Goal: Communication & Community: Answer question/provide support

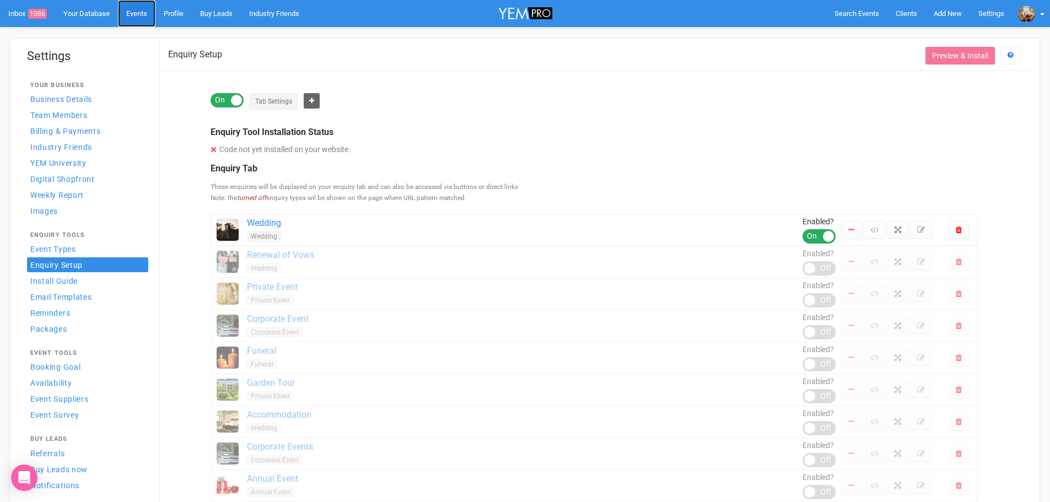
click at [150, 13] on link "Events" at bounding box center [136, 13] width 37 height 27
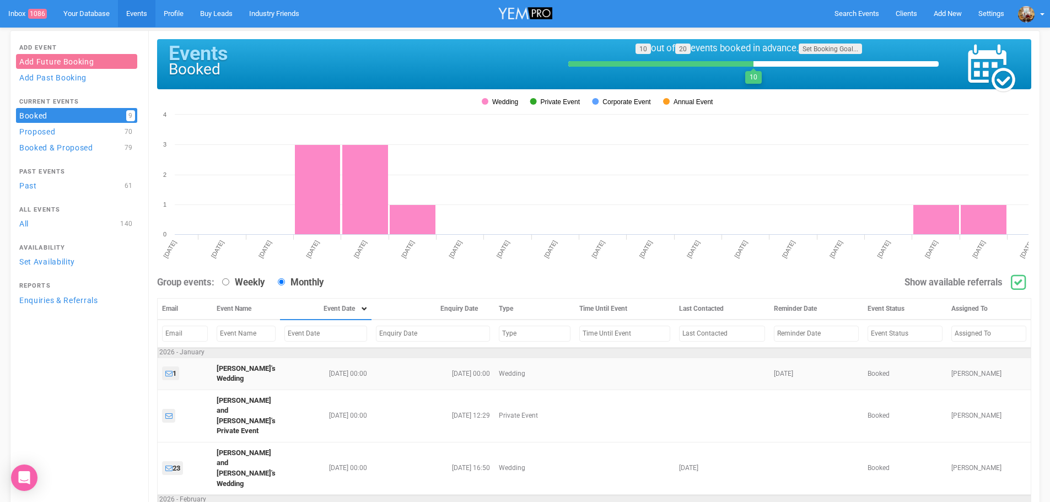
scroll to position [165, 0]
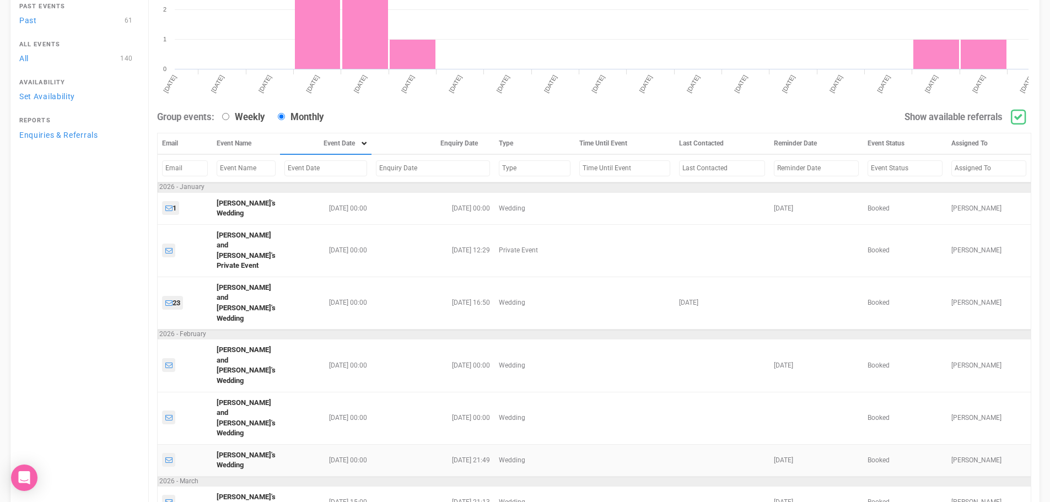
click at [235, 444] on td "[PERSON_NAME]'s Wedding" at bounding box center [246, 460] width 68 height 32
click at [235, 451] on link "[PERSON_NAME]'s Wedding" at bounding box center [246, 460] width 59 height 19
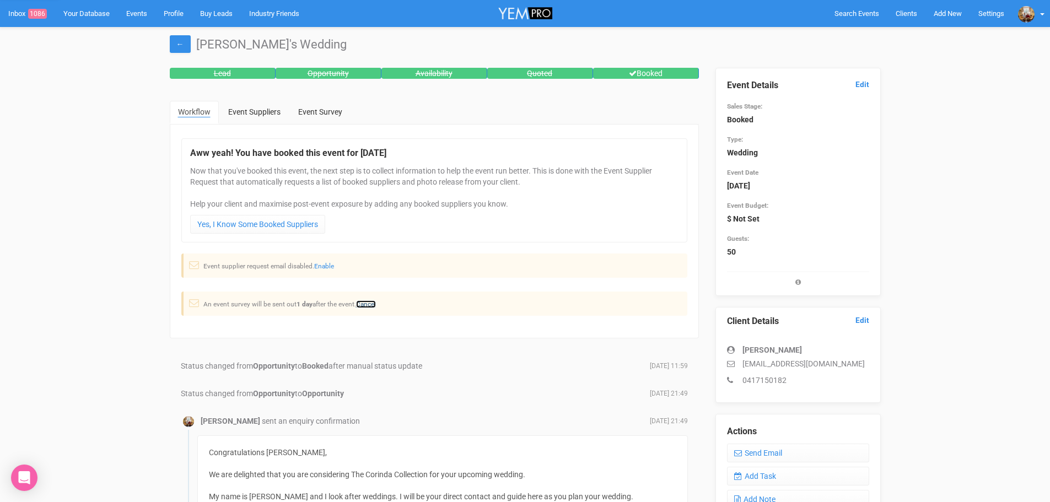
click at [369, 303] on link "Cancel" at bounding box center [366, 304] width 20 height 8
click at [321, 266] on link "Enable" at bounding box center [324, 266] width 20 height 8
click at [297, 226] on link "Yes, I Know Some Booked Suppliers" at bounding box center [257, 224] width 135 height 19
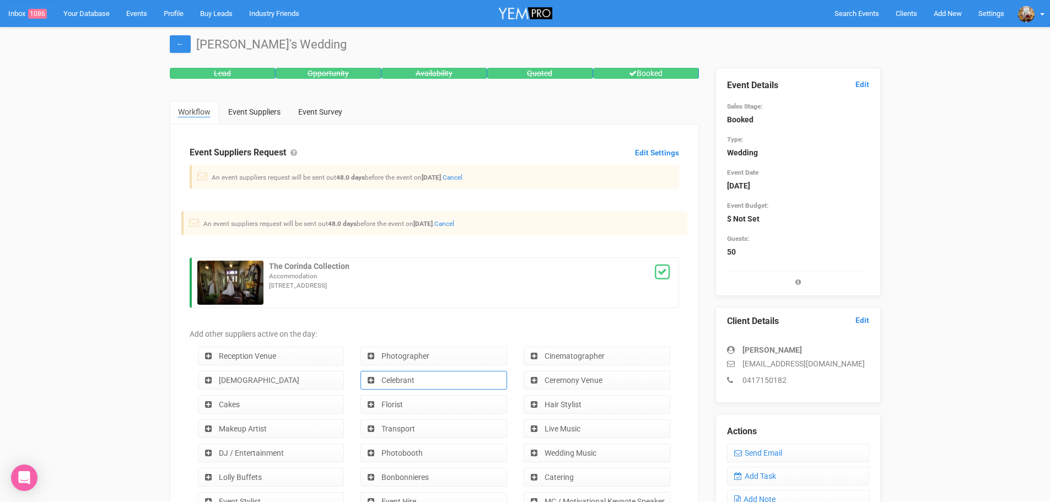
click at [438, 376] on link "Celebrant" at bounding box center [433, 380] width 147 height 19
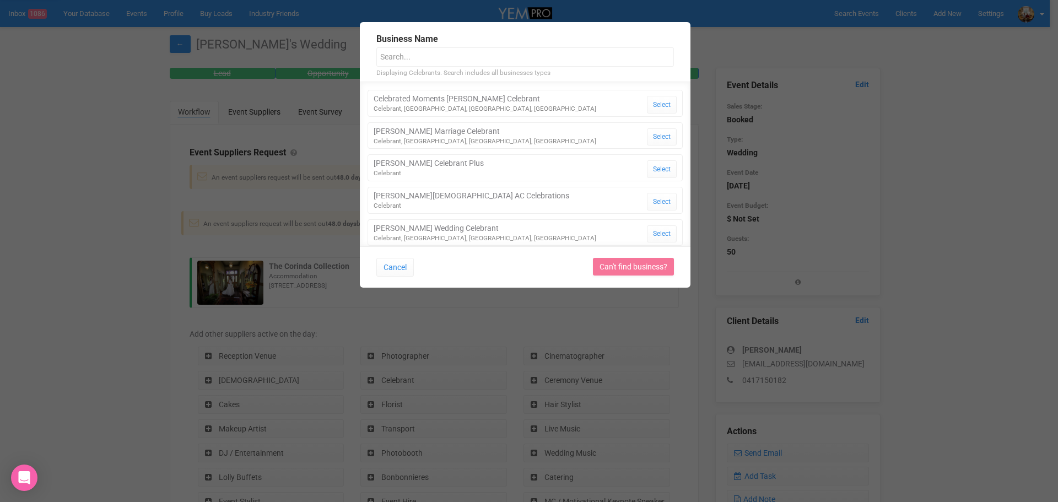
click at [468, 57] on input "text" at bounding box center [525, 56] width 298 height 19
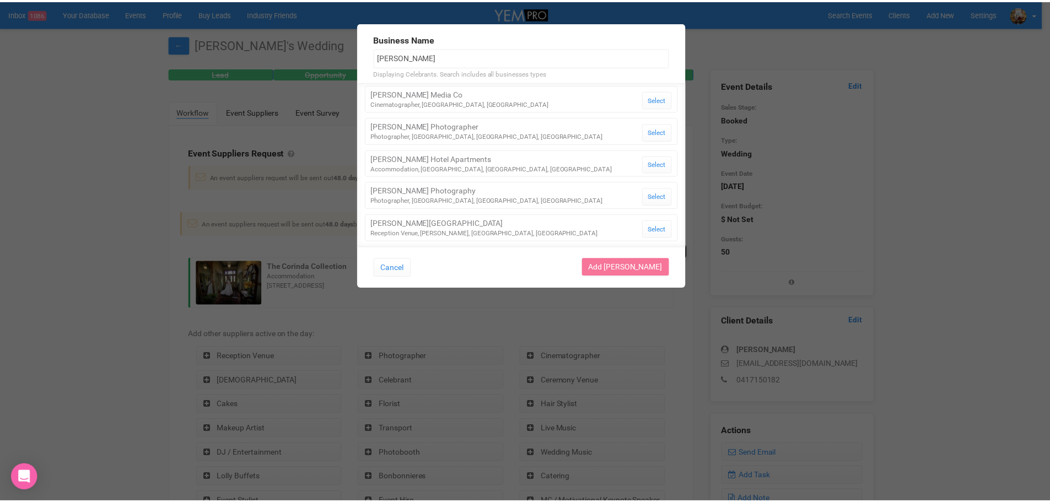
scroll to position [466, 0]
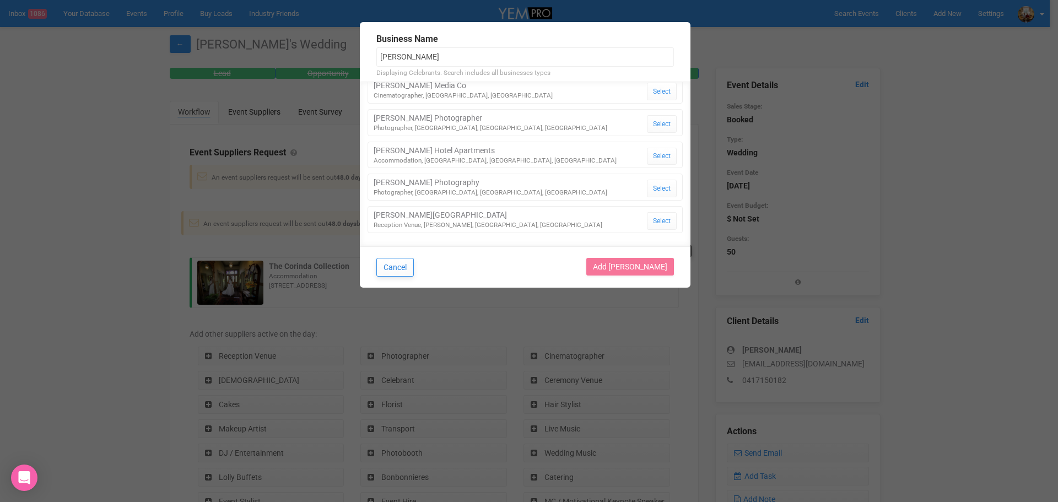
type input "alex"
click at [397, 263] on button "Cancel" at bounding box center [394, 267] width 37 height 19
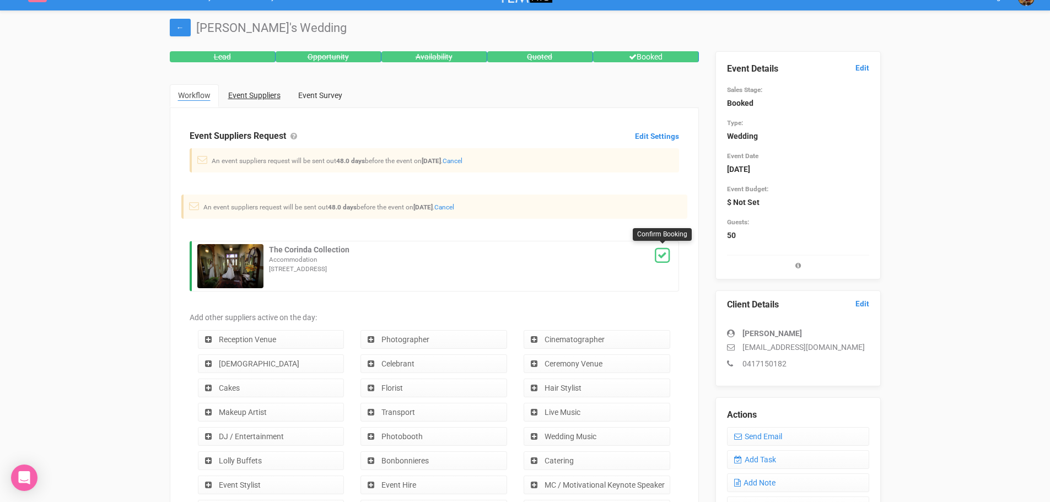
scroll to position [0, 0]
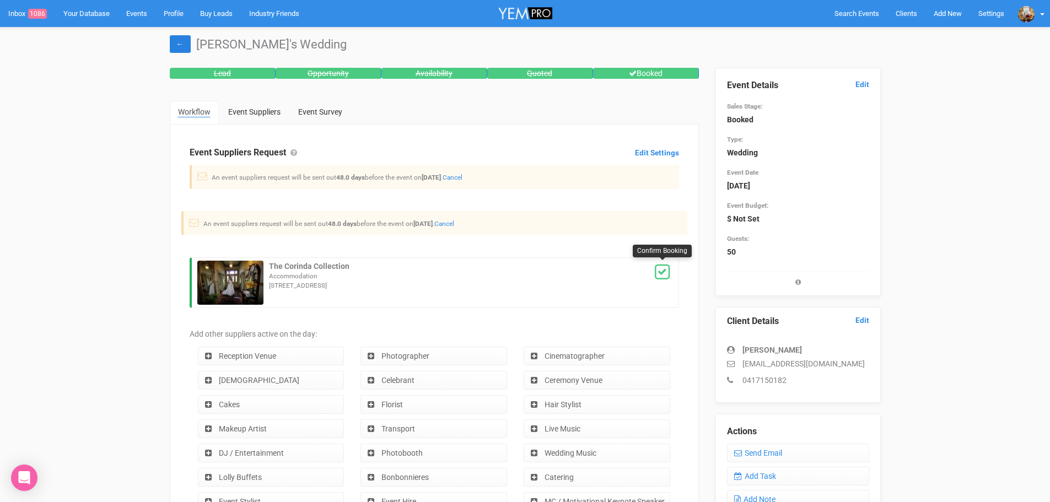
click at [180, 42] on link "←" at bounding box center [180, 44] width 21 height 18
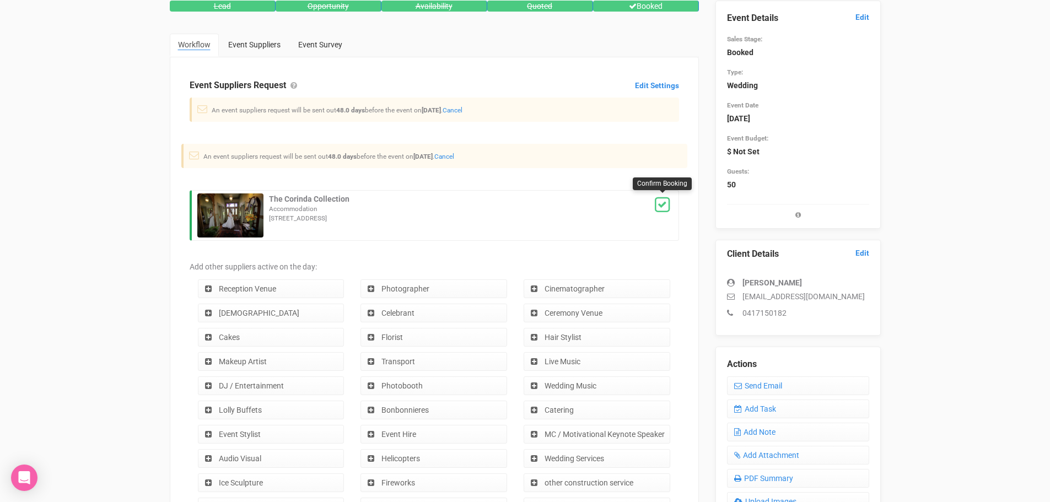
scroll to position [220, 0]
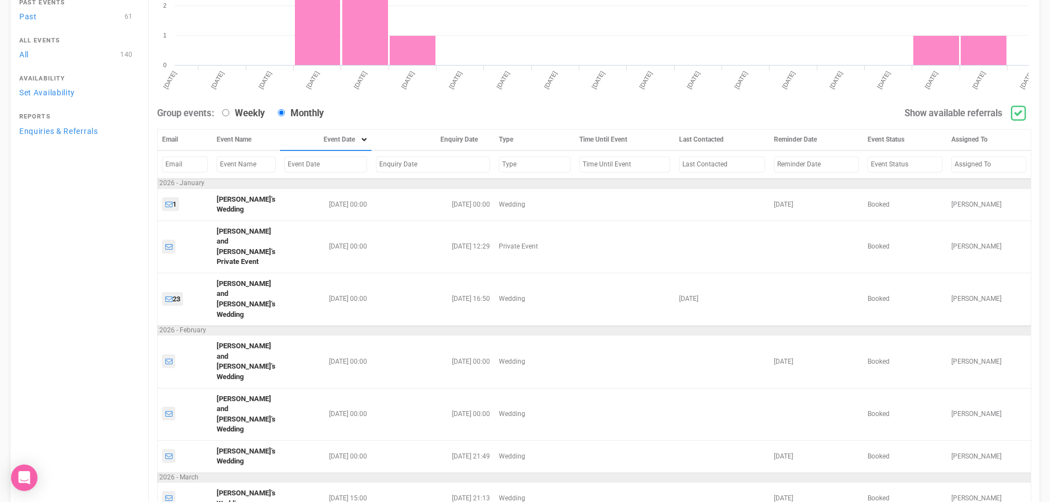
scroll to position [220, 0]
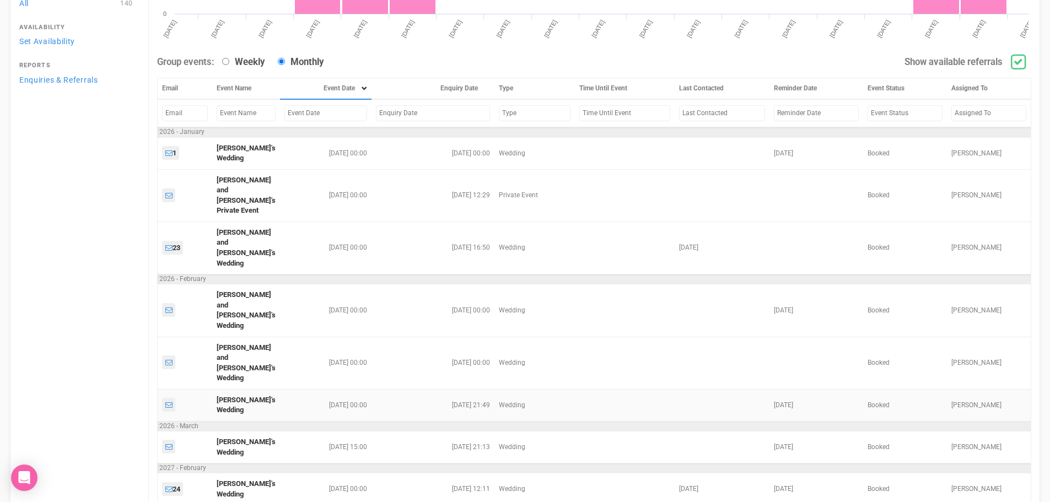
click at [240, 389] on td "[PERSON_NAME]'s Wedding" at bounding box center [246, 405] width 68 height 32
click at [226, 396] on link "[PERSON_NAME]'s Wedding" at bounding box center [246, 405] width 59 height 19
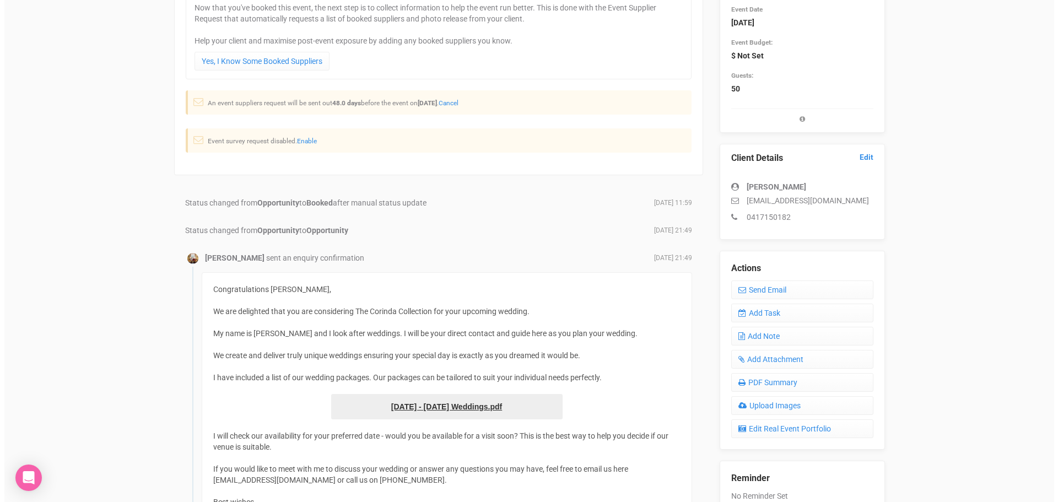
scroll to position [165, 0]
click at [770, 288] on link "Send Email" at bounding box center [798, 287] width 142 height 19
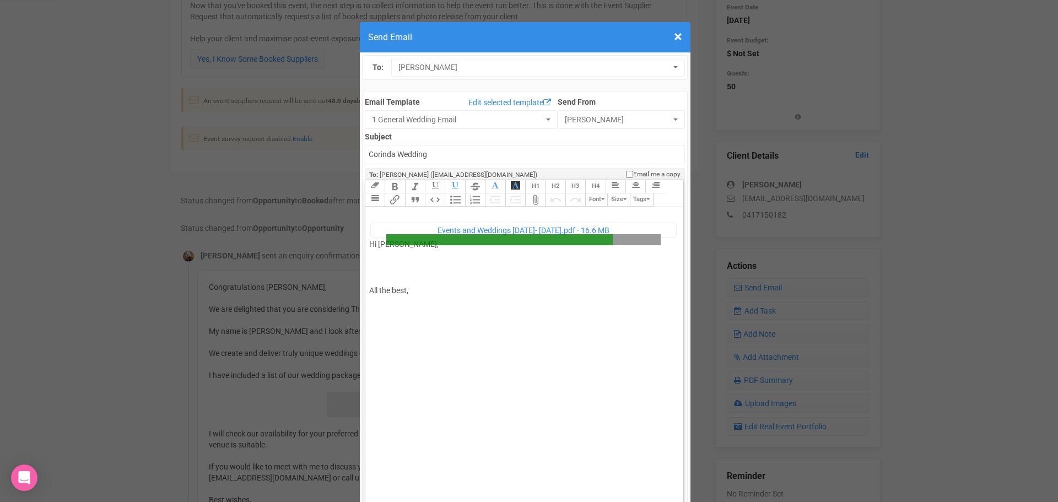
click at [412, 230] on div "﻿ Events and Weddings Jul 25- Jul 26.pdf 16.6 MB ﻿ Hi Emily, All the best," at bounding box center [522, 277] width 306 height 132
click at [390, 211] on div "﻿ Events and Weddings Jul 25- Jul 26.pdf ﻿ Hi Emily, All the best," at bounding box center [522, 277] width 306 height 132
click at [393, 211] on div "﻿ Events and Weddings Jul 25- Jul 26.pdf ﻿ Hi Emily, All the best," at bounding box center [522, 277] width 306 height 132
click at [426, 240] on div "﻿ Events and Weddings Jul 25- Jul 26.pdf ﻿ Hi Emily and Seb, All the best," at bounding box center [522, 277] width 306 height 132
click at [415, 226] on div "﻿ Events and Weddings Jul 25- Jul 26.pdf ﻿ Hi Emily and Seb, All the best," at bounding box center [522, 277] width 306 height 132
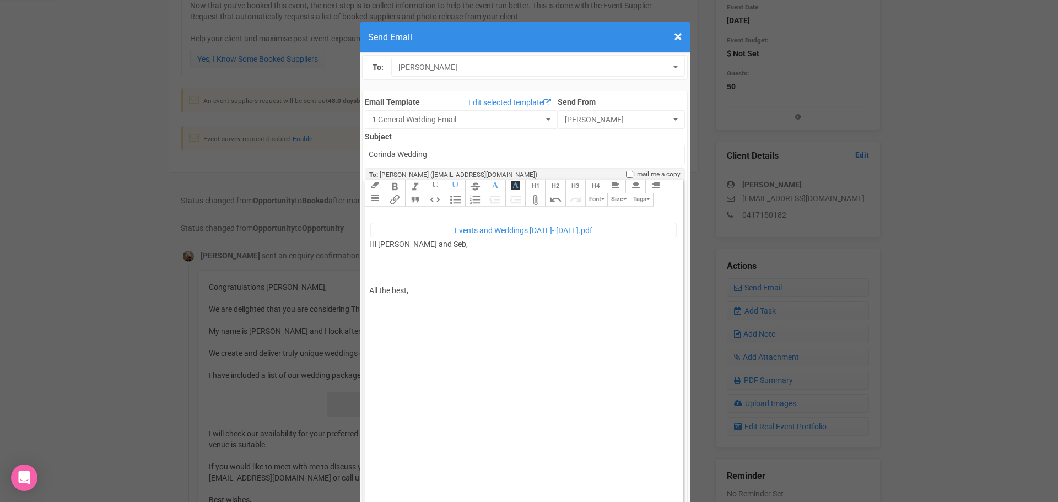
click at [411, 230] on div "﻿ Events and Weddings Jul 25- Jul 26.pdf ﻿ Hi Emily and Seb, All the best," at bounding box center [522, 277] width 306 height 132
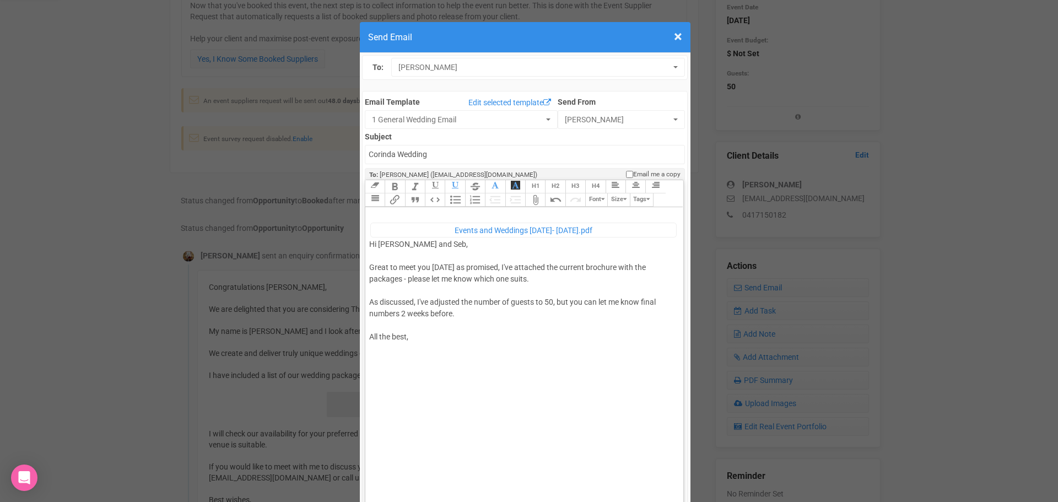
click at [537, 244] on div "﻿ Events and Weddings Jul 25- Jul 26.pdf ﻿ Hi Emily and Seb, Great to meet you …" at bounding box center [522, 300] width 306 height 178
click at [625, 270] on div "﻿ Events and Weddings Jul 25- Jul 26.pdf ﻿ Hi Emily and Seb, Great to meet you …" at bounding box center [522, 311] width 306 height 201
click at [606, 285] on div "﻿ Events and Weddings Jul 25- Jul 26.pdf ﻿ Hi Emily and Seb, Great to meet you …" at bounding box center [522, 311] width 306 height 201
click at [611, 264] on div "﻿ Events and Weddings Jul 25- Jul 26.pdf ﻿ Hi Emily and Seb, Great to meet you …" at bounding box center [522, 311] width 306 height 201
click at [605, 267] on div "﻿ Events and Weddings Jul 25- Jul 26.pdf ﻿ Hi Emily and Seb, Great to meet you …" at bounding box center [522, 306] width 306 height 190
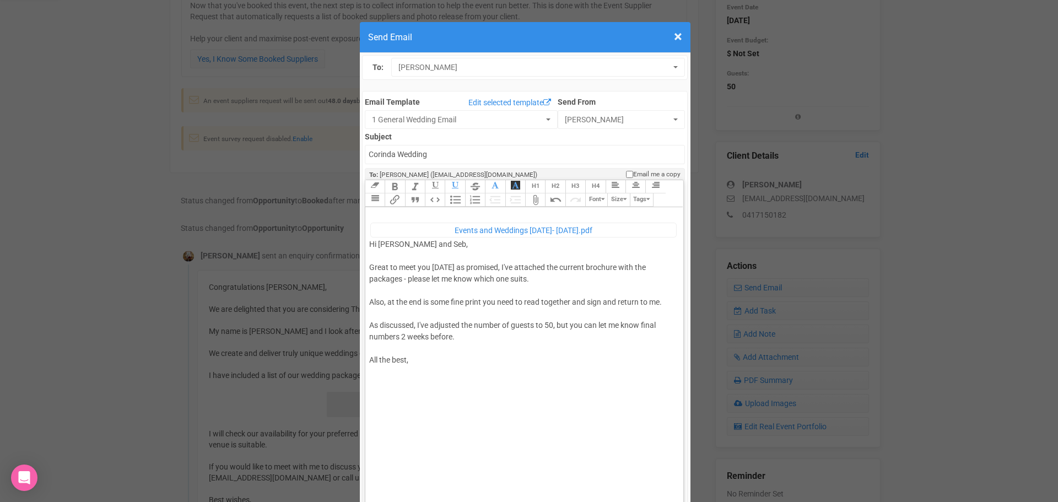
click at [465, 300] on div "﻿ Events and Weddings Jul 25- Jul 26.pdf ﻿ Hi Emily and Seb, Great to meet you …" at bounding box center [522, 311] width 306 height 201
type trix-editor "<div><figure data-trix-attachment="{&quot;contentType&quot;:&quot;application/p…"
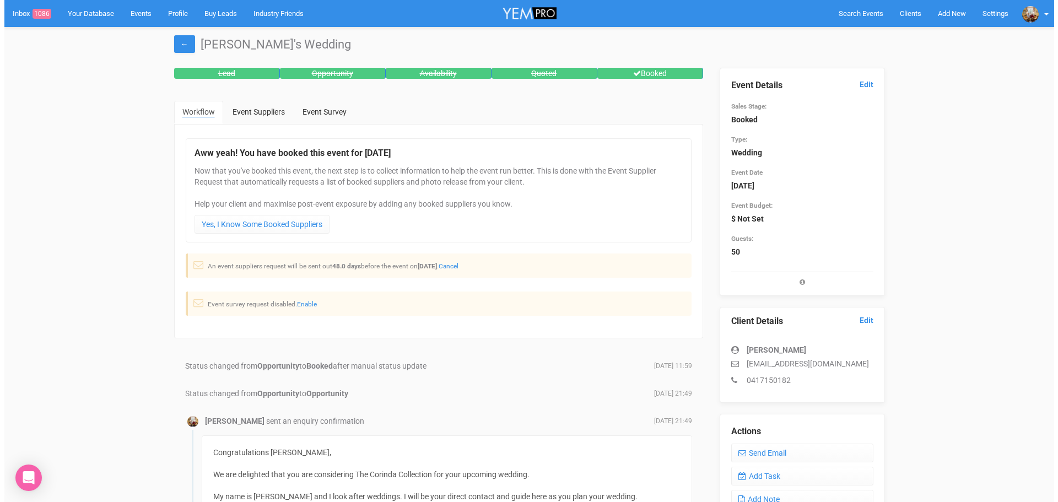
scroll to position [165, 0]
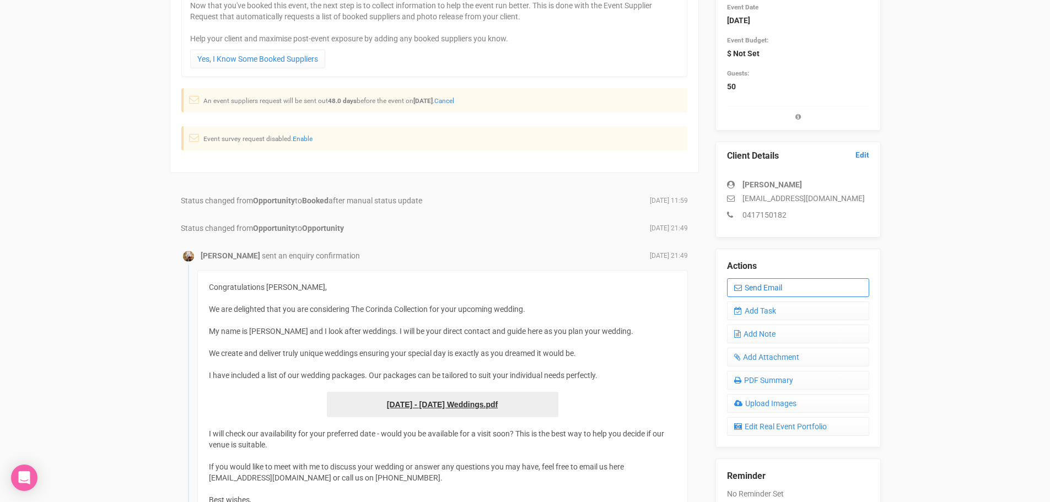
click at [749, 286] on link "Send Email" at bounding box center [798, 287] width 142 height 19
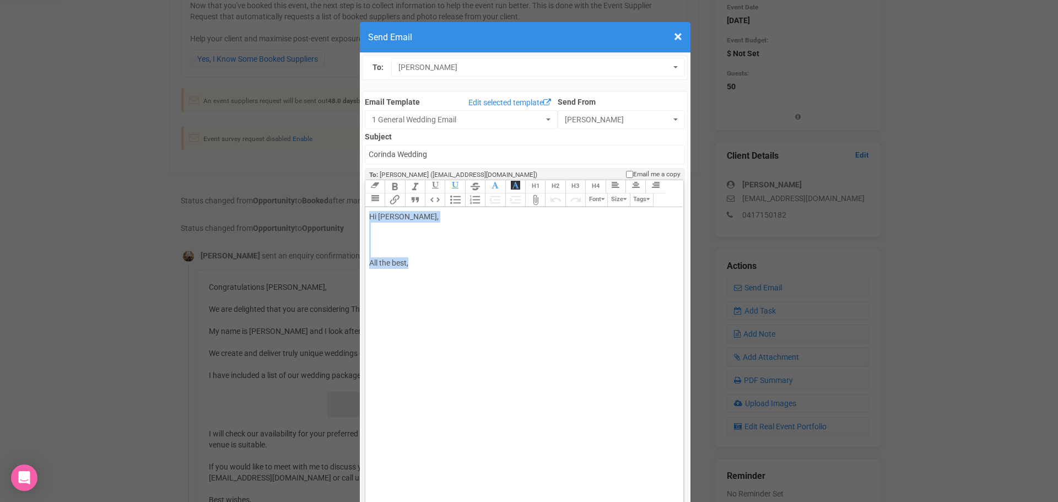
drag, startPoint x: 426, startPoint y: 231, endPoint x: 302, endPoint y: 180, distance: 134.2
paste trix-editor "Dear Emily and Seb,<br><br>It was nice to meet you two yesterday. From now on, …"
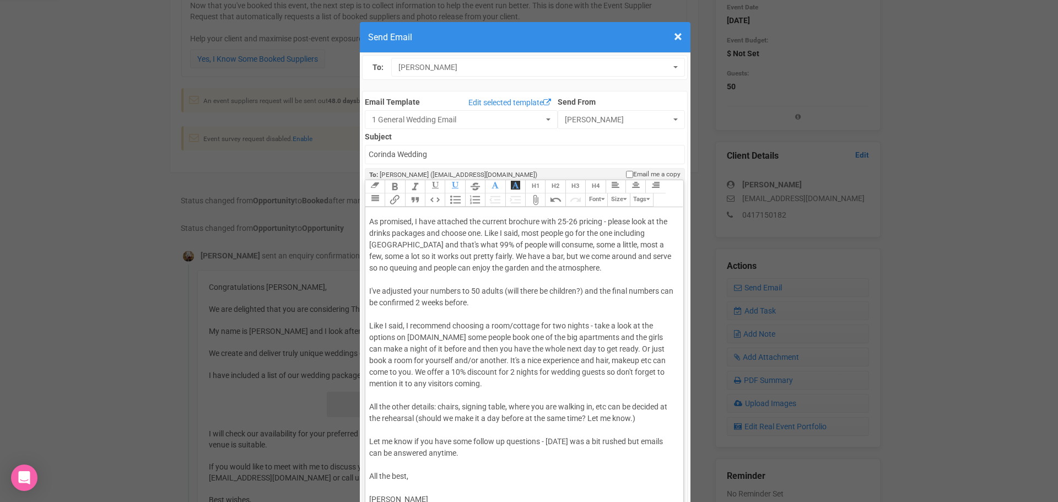
scroll to position [111, 0]
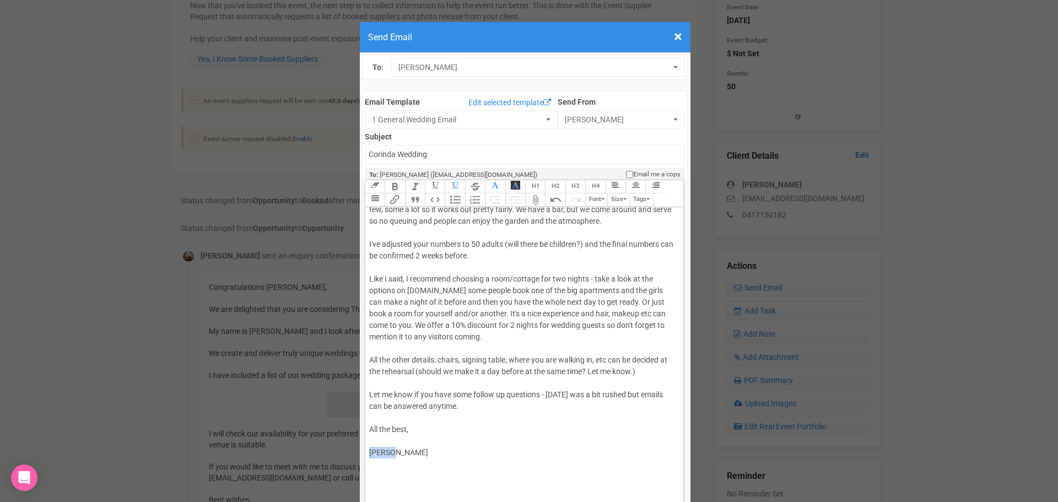
drag, startPoint x: 389, startPoint y: 418, endPoint x: 309, endPoint y: 411, distance: 80.2
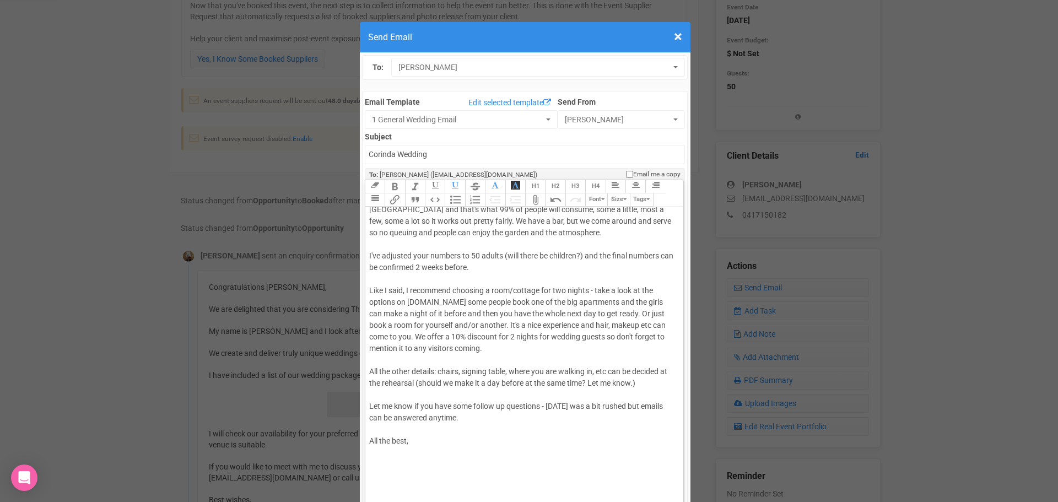
type trix-editor "<div>Dear Emily and Seb,<br><br>It was nice to meet you two yesterday. From now…"
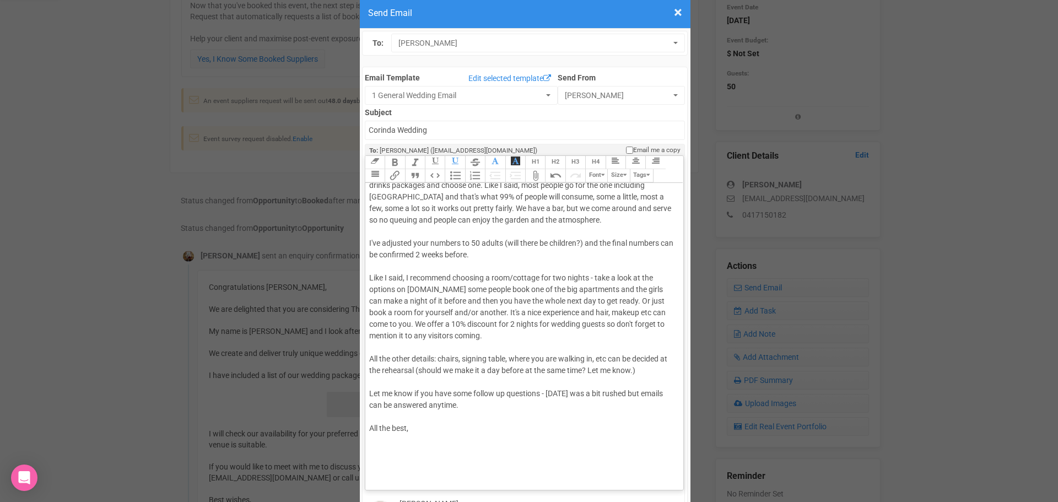
scroll to position [0, 0]
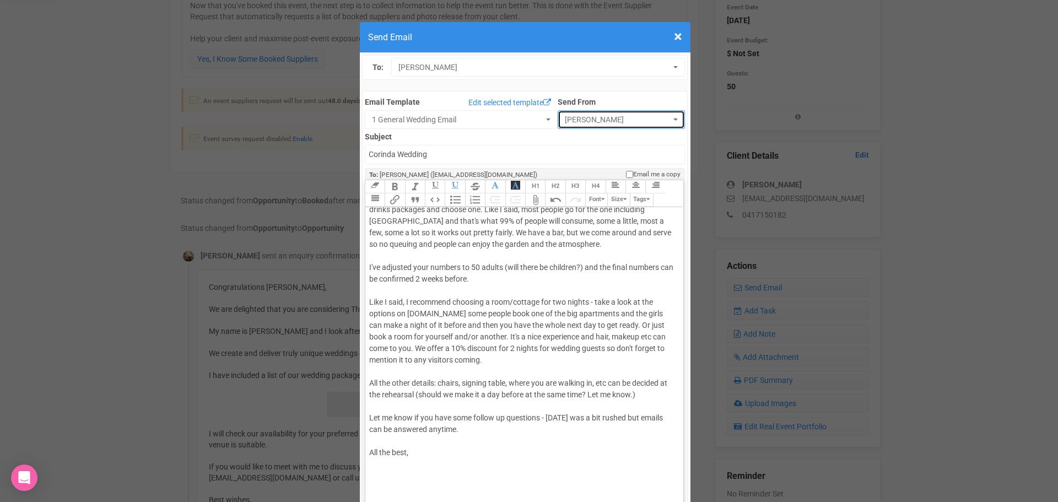
click at [579, 114] on button "[PERSON_NAME]" at bounding box center [622, 119] width 128 height 19
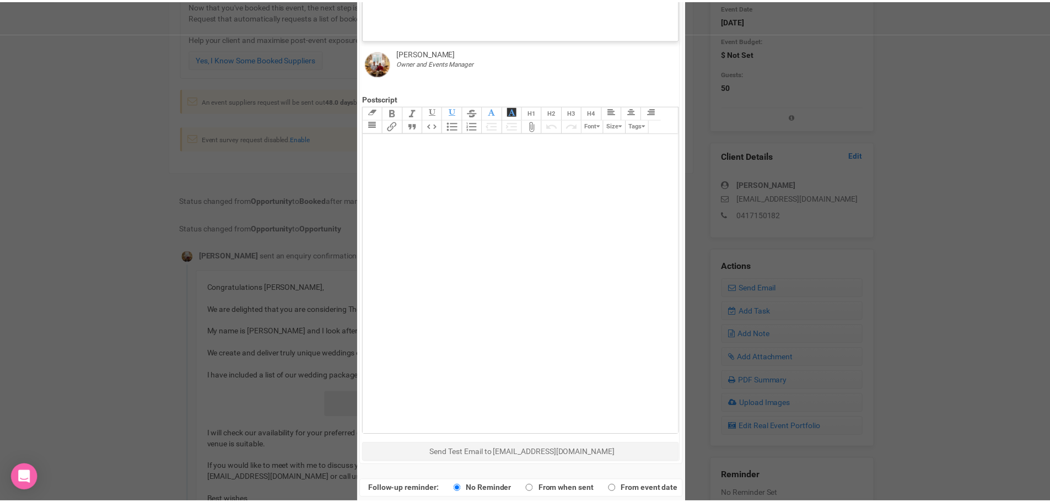
scroll to position [492, 0]
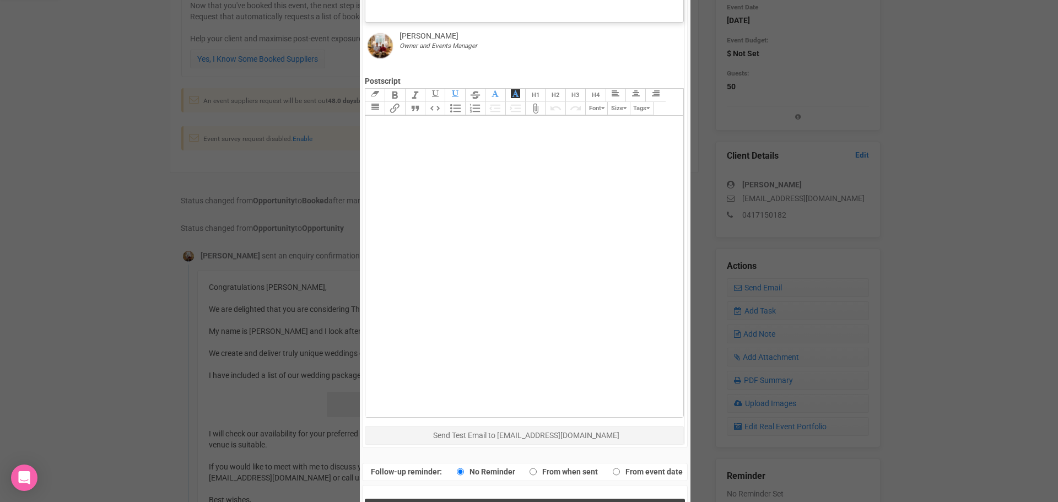
click at [458, 499] on button "Send Response" at bounding box center [525, 510] width 320 height 23
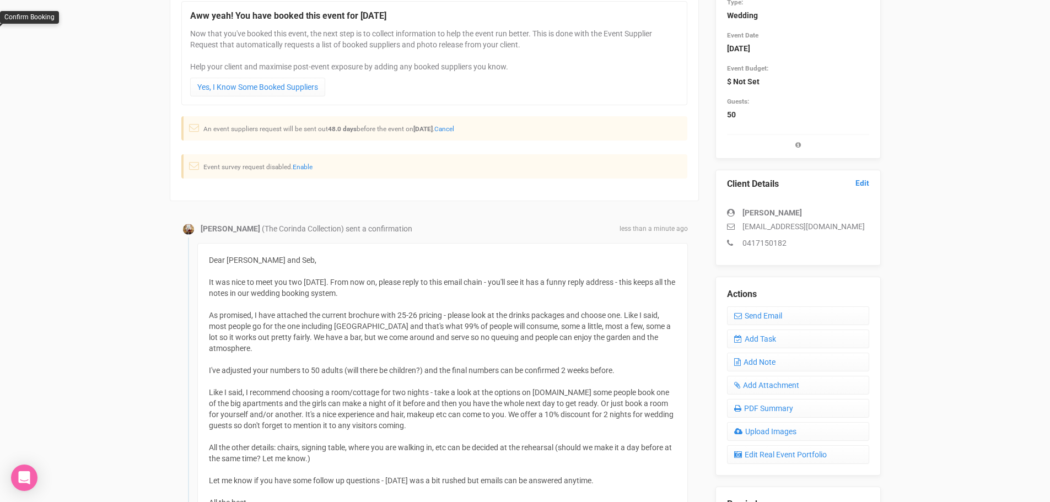
scroll to position [0, 0]
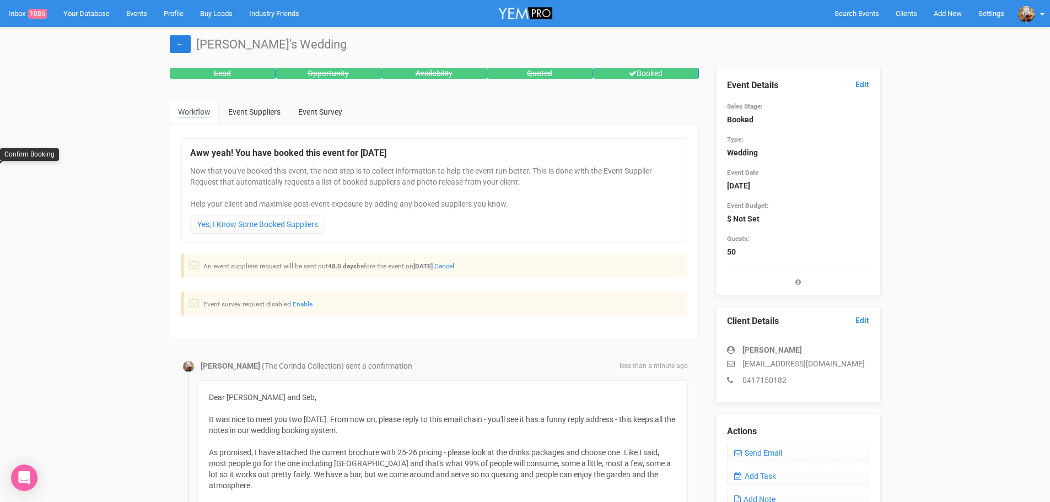
click at [181, 39] on link "←" at bounding box center [180, 44] width 21 height 18
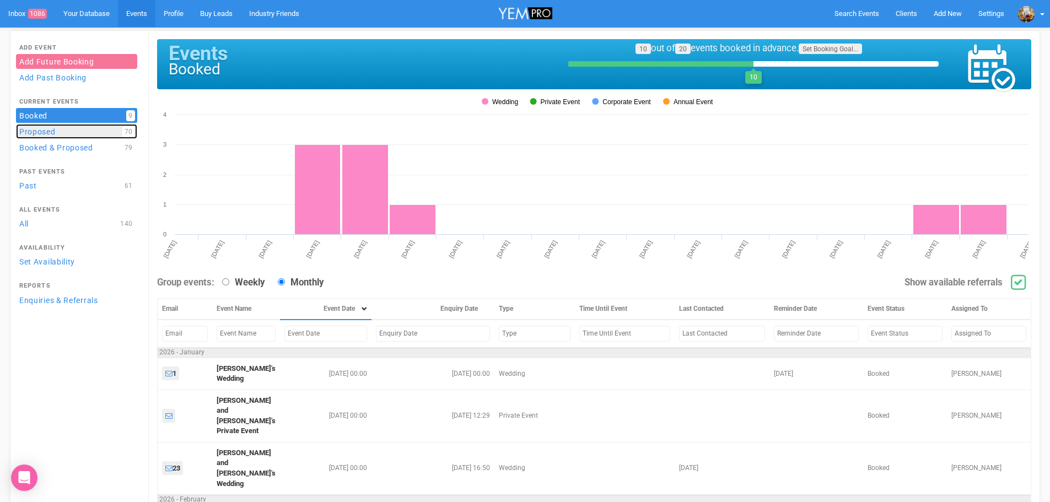
click at [59, 131] on link "Proposed 70" at bounding box center [76, 131] width 121 height 15
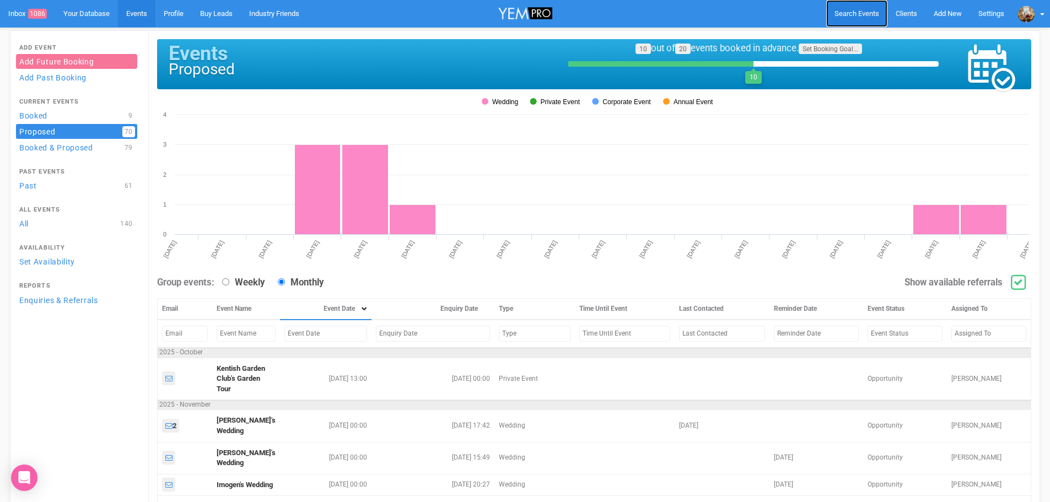
click at [832, 12] on link "Search Events" at bounding box center [856, 13] width 61 height 27
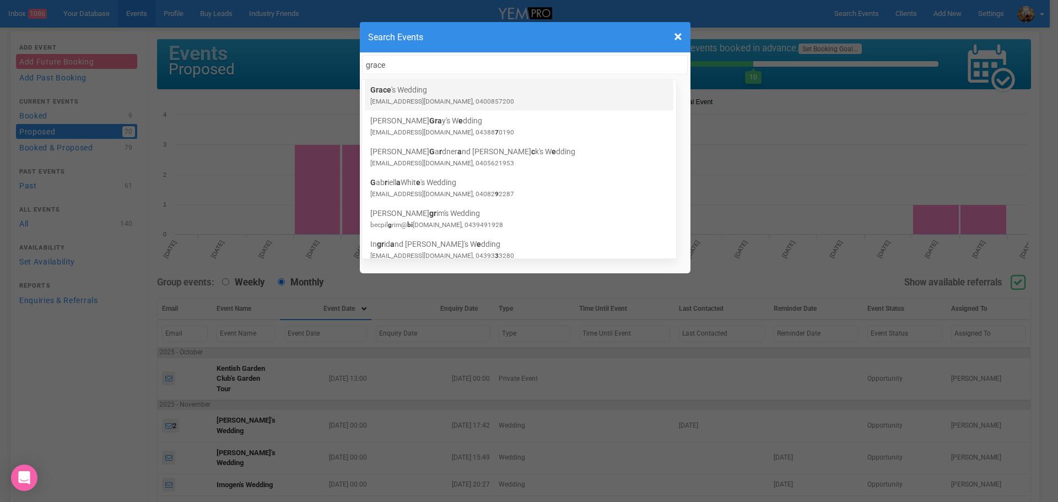
type input "grace"
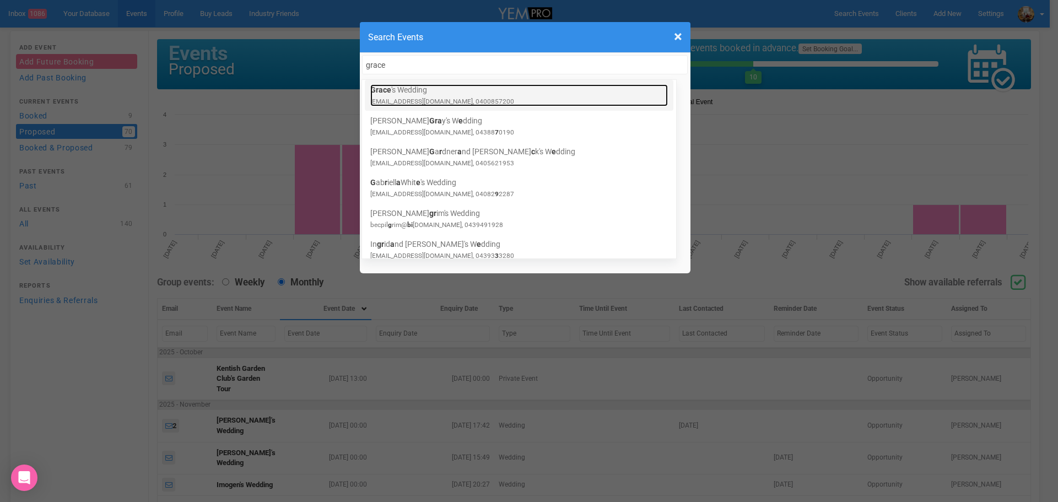
click at [462, 93] on link "Grace 's Wedding grace.eaton1@gmail.com, 0400857200" at bounding box center [519, 95] width 298 height 22
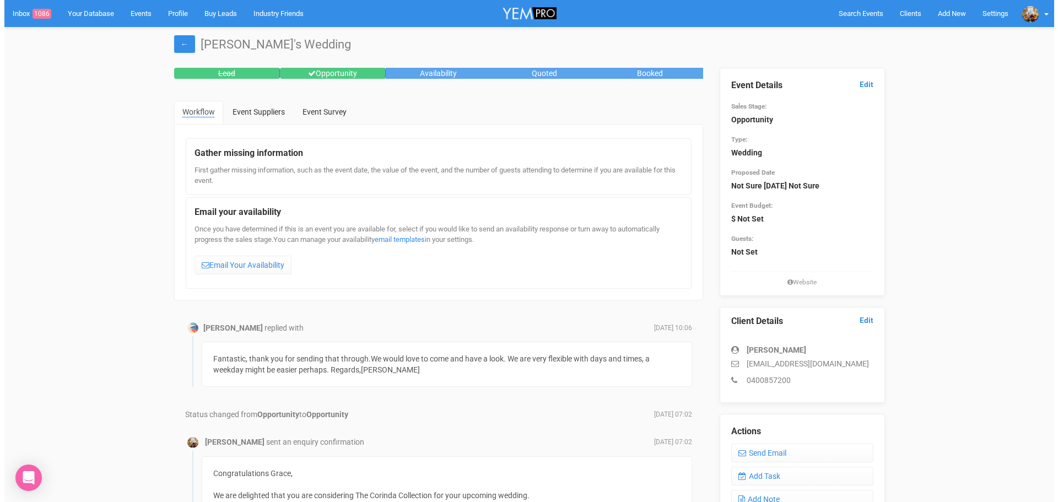
scroll to position [55, 0]
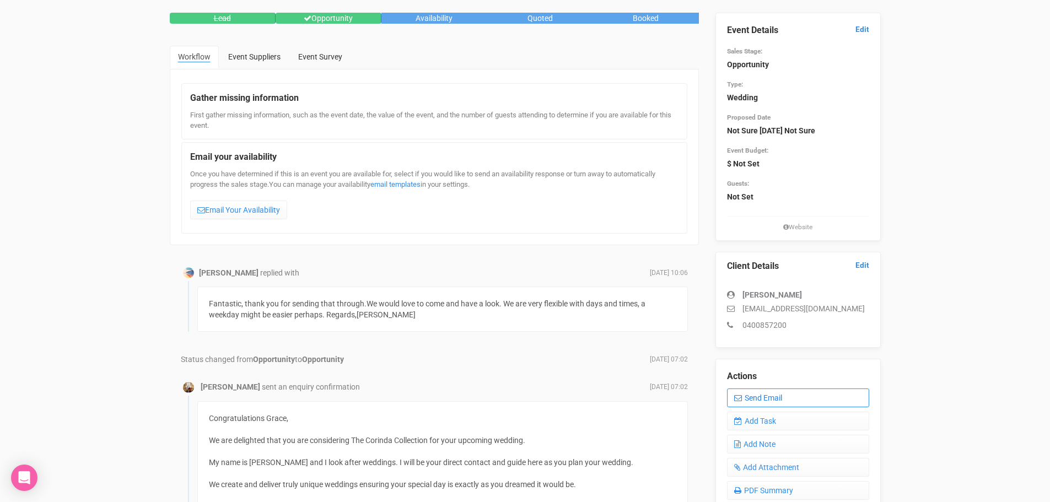
click at [777, 396] on link "Send Email" at bounding box center [798, 398] width 142 height 19
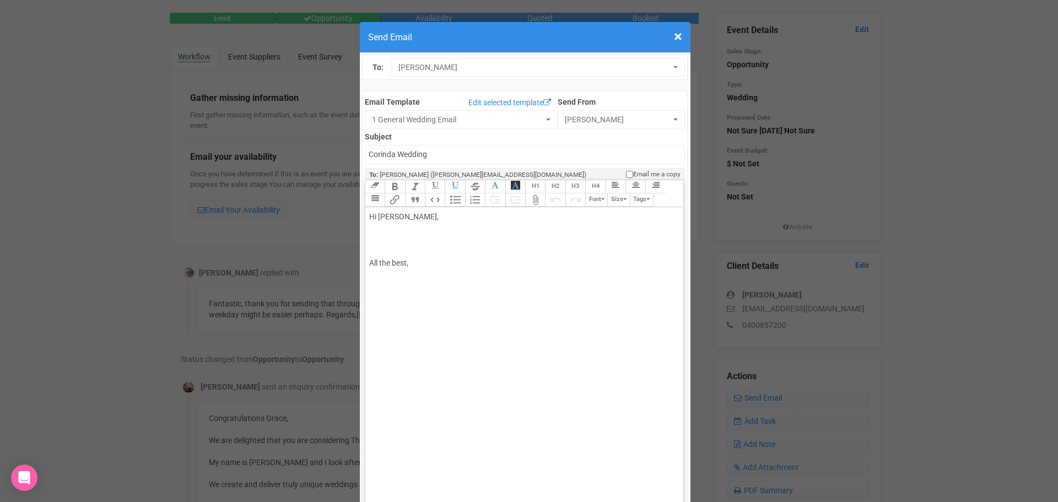
click at [416, 211] on div "Hi [PERSON_NAME], All the best," at bounding box center [522, 263] width 306 height 104
drag, startPoint x: 516, startPoint y: 204, endPoint x: 483, endPoint y: 203, distance: 32.5
click at [483, 211] on div "Hi [PERSON_NAME], What about a day during the week next week? What's your avail…" at bounding box center [522, 263] width 306 height 104
click at [659, 211] on div "Hi [PERSON_NAME], What about a day during the week the week after next? What's …" at bounding box center [522, 263] width 306 height 104
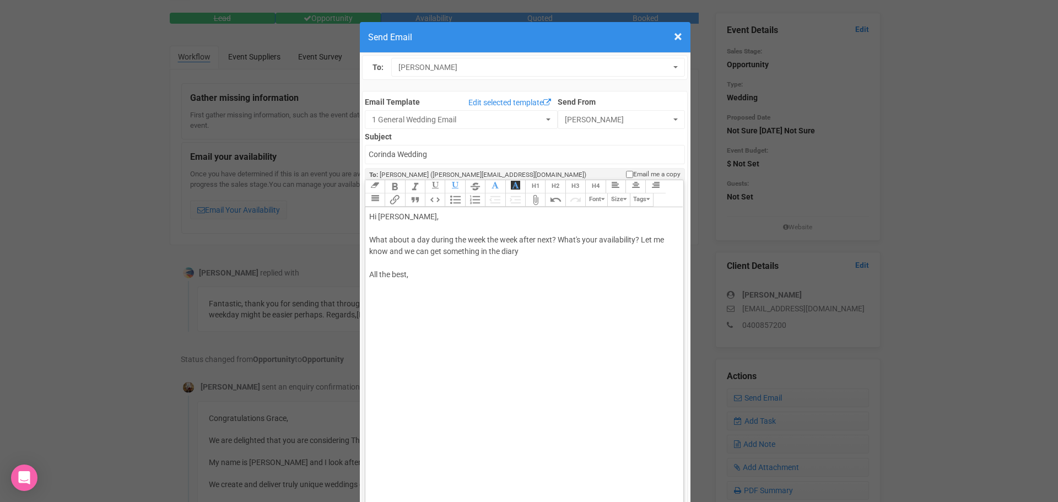
type trix-editor "<div>Hi [PERSON_NAME],<br><br>What about a day during the week the week after n…"
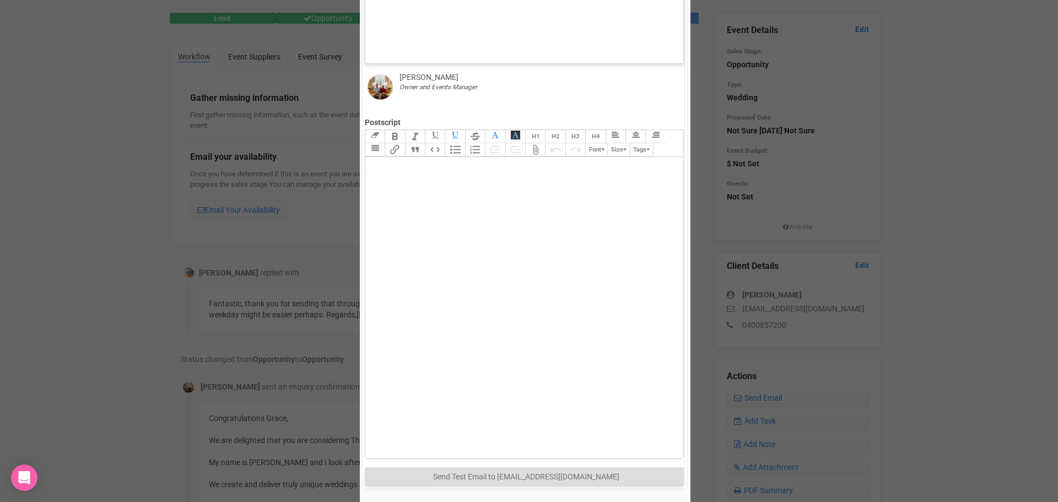
scroll to position [492, 0]
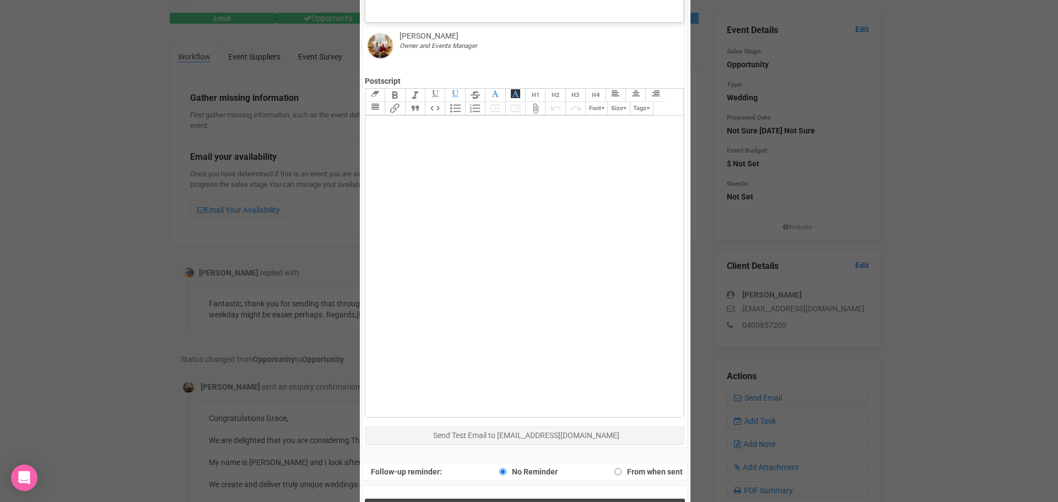
click at [499, 502] on span "Send Response" at bounding box center [527, 510] width 60 height 10
